Goal: Task Accomplishment & Management: Use online tool/utility

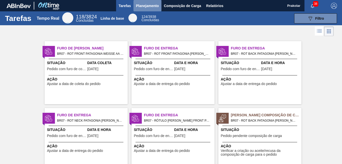
click at [152, 8] on span "Planejamento" at bounding box center [147, 6] width 23 height 6
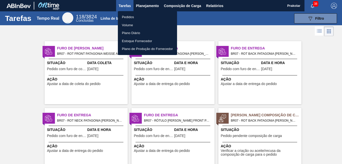
click at [138, 18] on li "Pedidos" at bounding box center [147, 17] width 59 height 8
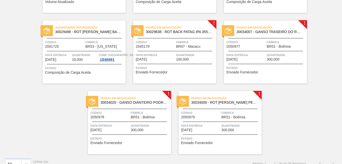
scroll to position [529, 0]
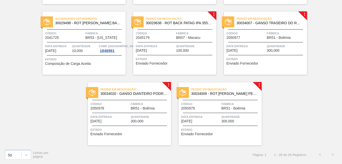
click at [280, 23] on span "30034007 - GANSO TRASEIRO DO ROT [PERSON_NAME] MEADOS DE 355ML N25" at bounding box center [270, 23] width 67 height 4
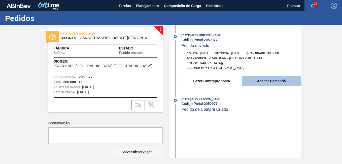
click at [272, 79] on button "Aceitar Demanda" at bounding box center [271, 81] width 59 height 10
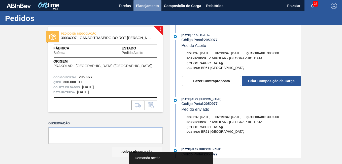
click at [150, 6] on span "Planejamento" at bounding box center [147, 6] width 23 height 6
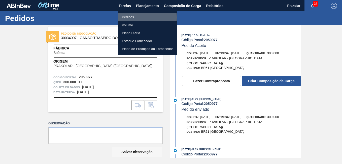
click at [130, 17] on li "Pedidos" at bounding box center [147, 17] width 59 height 8
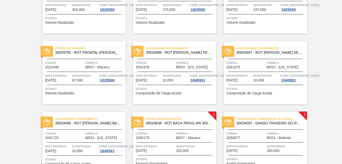
scroll to position [529, 0]
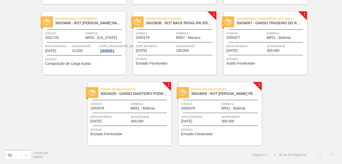
click at [121, 124] on div "Pedido em Negociação 30034020 - GANSO DIANTEIRO PODRE MIDWAY 355ML N25 Código 2…" at bounding box center [129, 113] width 83 height 63
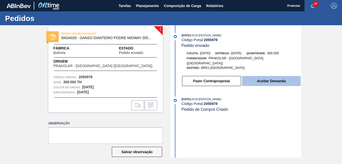
click at [281, 76] on button "Aceitar Demanda" at bounding box center [271, 81] width 59 height 10
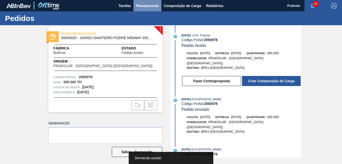
click at [154, 5] on span "Planejamento" at bounding box center [147, 6] width 23 height 6
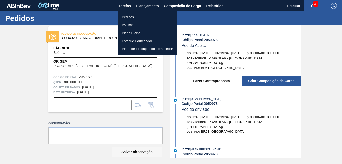
click at [135, 15] on li "Pedidos" at bounding box center [147, 17] width 59 height 8
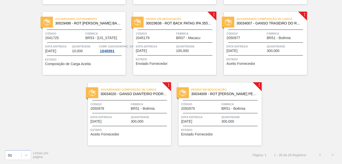
scroll to position [529, 0]
click at [232, 114] on span "Quantidade" at bounding box center [241, 116] width 39 height 5
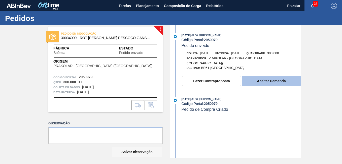
click at [274, 78] on button "Aceitar Demanda" at bounding box center [271, 81] width 59 height 10
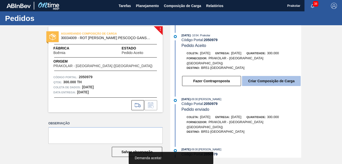
click at [281, 77] on button "Criar Composição de Carga" at bounding box center [271, 81] width 59 height 10
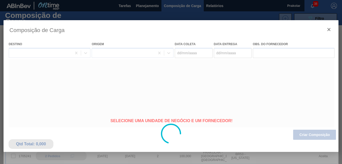
type coleta "24/10/2025"
type Entrega "27/10/2025"
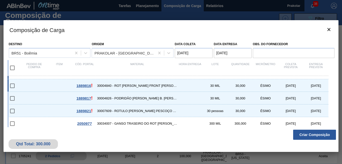
scroll to position [13, 0]
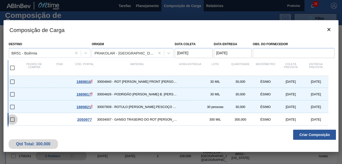
click at [13, 121] on input "checkbox" at bounding box center [12, 119] width 11 height 11
checkbox input "false"
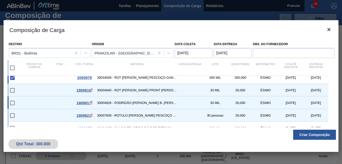
scroll to position [0, 0]
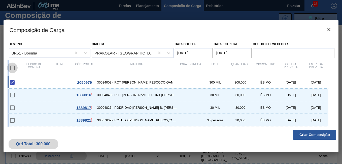
click at [13, 69] on input "checkbox" at bounding box center [12, 68] width 11 height 11
checkbox input "true"
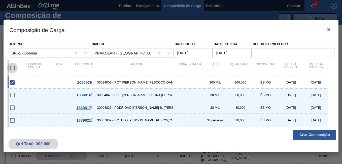
checkbox input "true"
click at [19, 97] on div at bounding box center [16, 95] width 12 height 11
checkbox input "false"
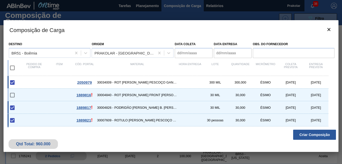
click at [19, 108] on div at bounding box center [16, 107] width 12 height 11
checkbox input "false"
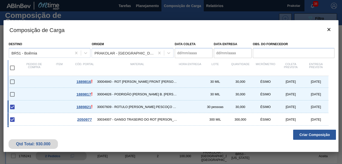
click at [24, 106] on div "1889821 ! 30007609 - ROTULO BOPP PESCOÇO AURA LAGER 300 ML 30 pessoas 30,000 ÉS…" at bounding box center [168, 106] width 321 height 13
type coleta "24/10/2025"
type Entrega "27/10/2025"
checkbox input "false"
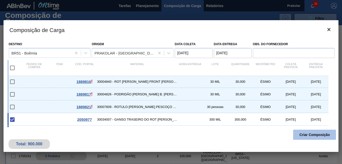
click at [316, 135] on button "Criar Composição" at bounding box center [314, 135] width 43 height 10
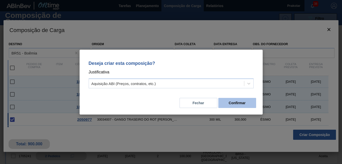
click at [236, 105] on button "Confirmar" at bounding box center [238, 103] width 38 height 10
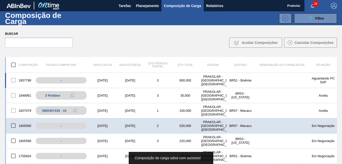
click at [135, 80] on div "27/10/2025" at bounding box center [130, 80] width 28 height 4
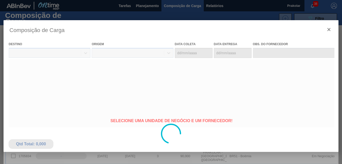
type coleta "24/10/2025"
type Entrega "27/10/2025"
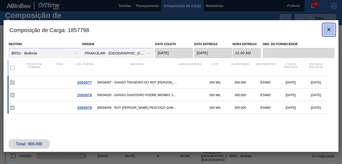
click at [327, 31] on icon "botão de ícone" at bounding box center [329, 29] width 6 height 6
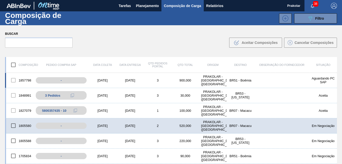
click at [168, 82] on div "3" at bounding box center [158, 80] width 28 height 4
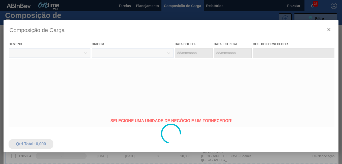
type coleta "24/10/2025"
type Entrega "27/10/2025"
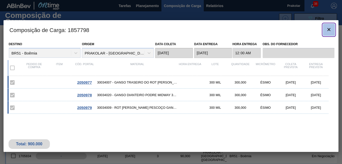
click at [329, 29] on icon "botão de ícone" at bounding box center [329, 29] width 6 height 6
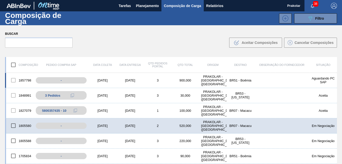
click at [140, 80] on div "27/10/2025" at bounding box center [130, 80] width 28 height 4
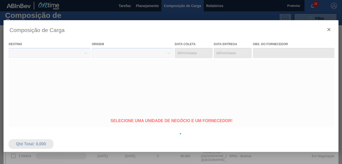
click at [140, 80] on div at bounding box center [172, 133] width 336 height 227
type coleta "24/10/2025"
type Entrega "27/10/2025"
